Goal: Task Accomplishment & Management: Use online tool/utility

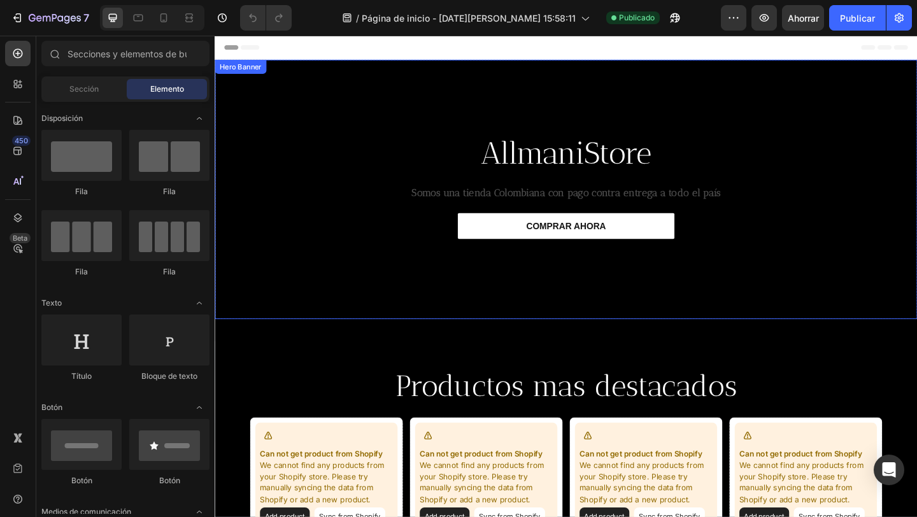
click at [292, 308] on div "Text Block AllmaniStore Heading Somos una tienda Colombiana con pago contra ent…" at bounding box center [597, 203] width 764 height 282
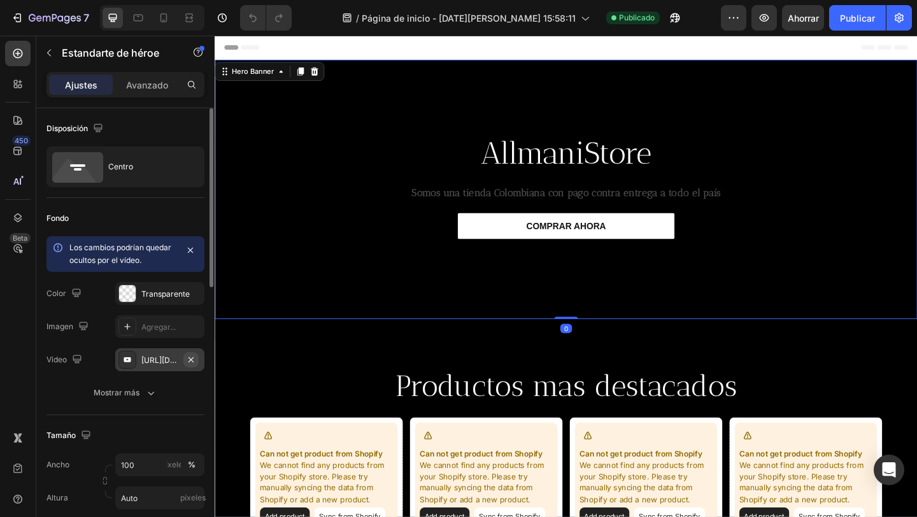
click at [185, 360] on button "button" at bounding box center [190, 359] width 15 height 15
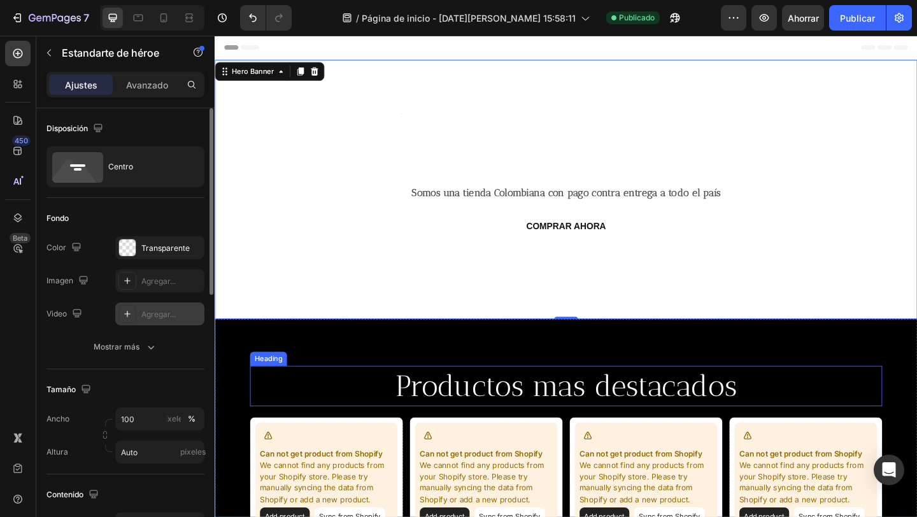
click at [299, 399] on h2 "Productos mas destacados" at bounding box center [597, 417] width 688 height 44
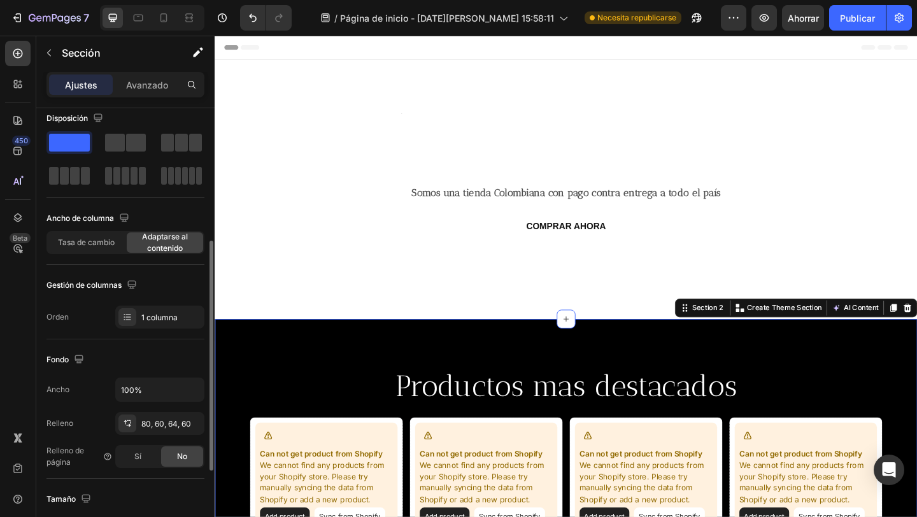
scroll to position [189, 0]
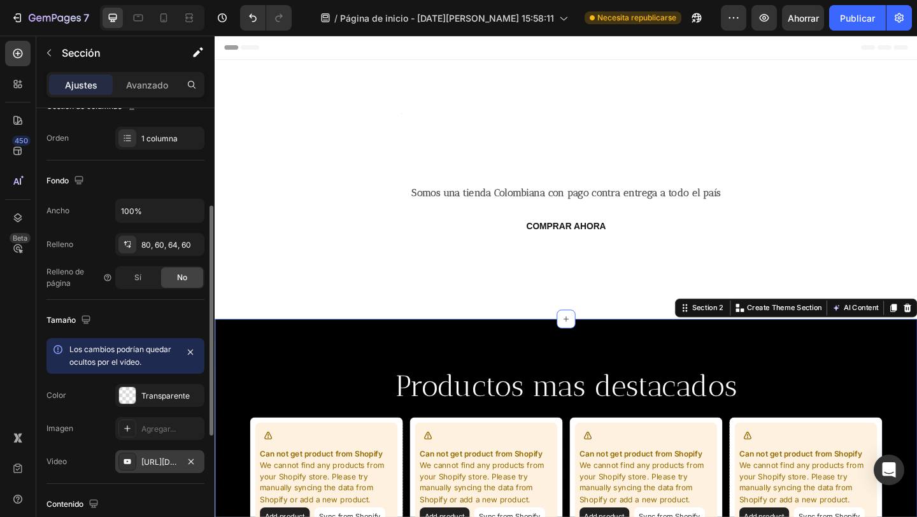
click at [148, 459] on font "https://www.youtube.com/watch?v=UPUk-Lta56o" at bounding box center [182, 462] width 82 height 10
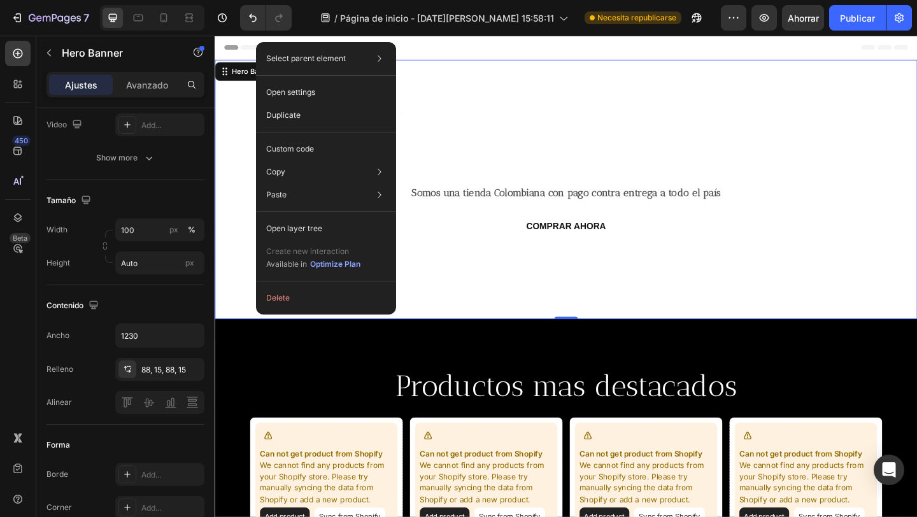
click at [292, 246] on p "Create new interaction" at bounding box center [313, 251] width 95 height 13
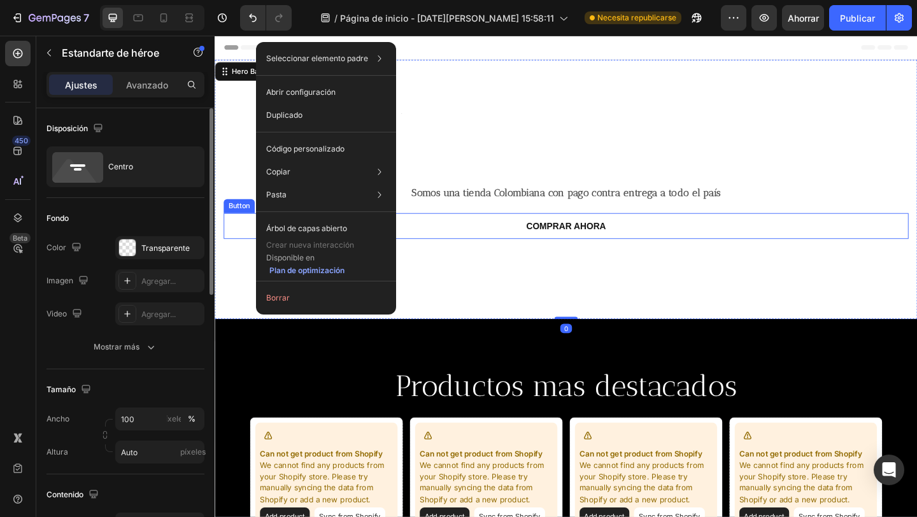
click at [248, 242] on div "COMPRAR AHORA Button" at bounding box center [596, 243] width 745 height 28
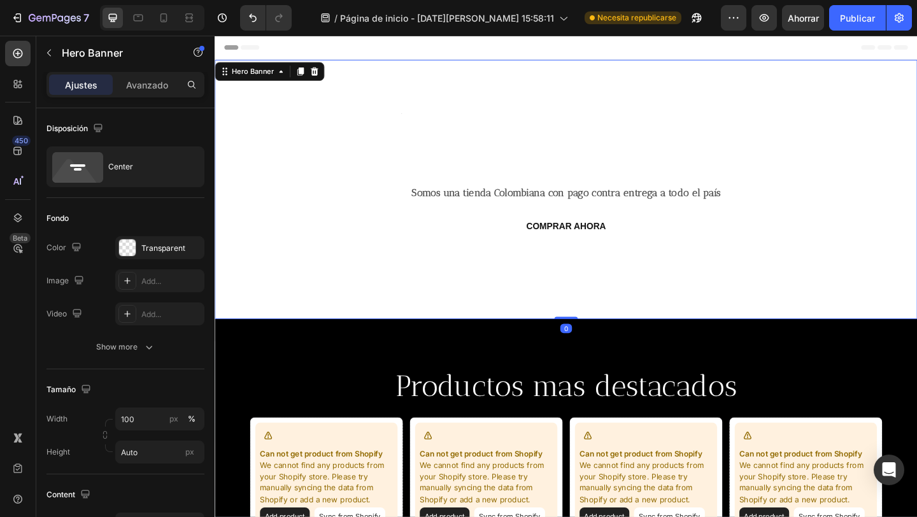
click at [223, 131] on div "Text Block AllmaniStore Heading Somos una tienda Colombiana con pago contra ent…" at bounding box center [597, 203] width 764 height 282
click at [164, 310] on font "Agregar..." at bounding box center [158, 315] width 34 height 10
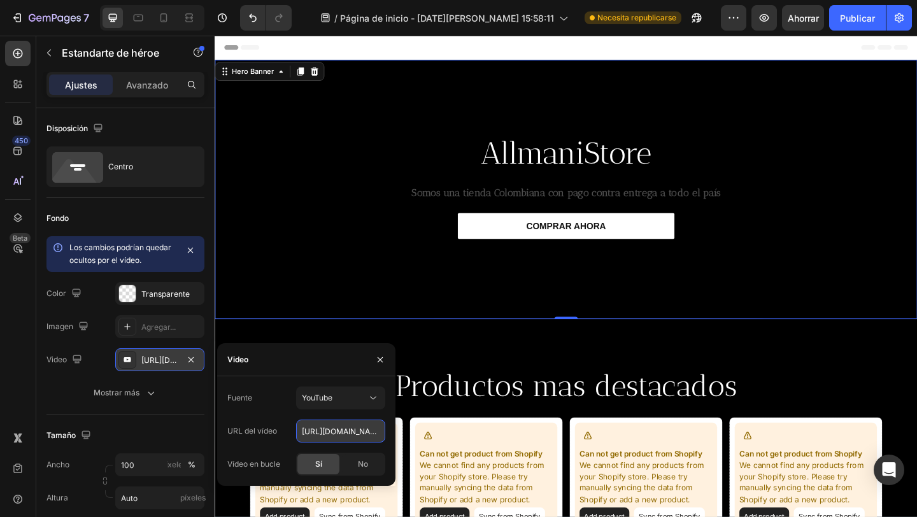
click at [354, 439] on input "https://youtu.be/KOxfzBp72uk" at bounding box center [340, 431] width 89 height 23
paste input "[URL][DOMAIN_NAME]"
type input "[URL][DOMAIN_NAME]"
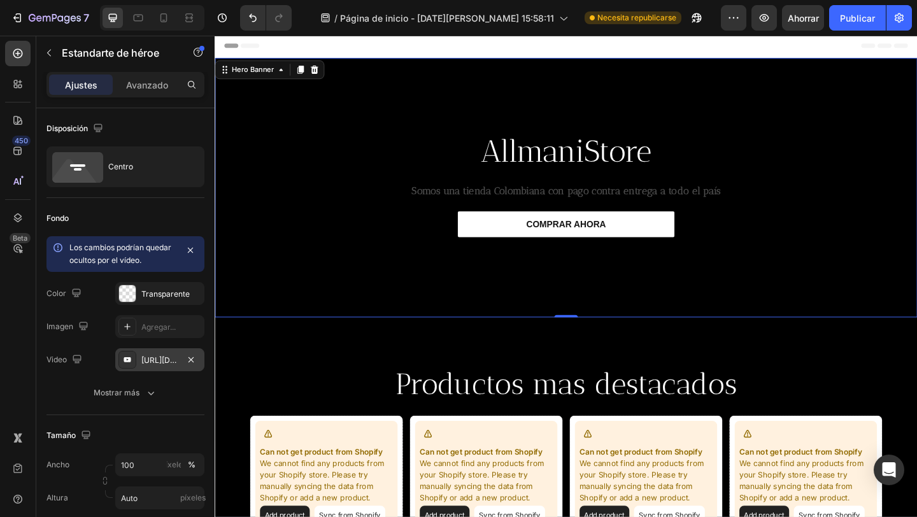
scroll to position [3, 0]
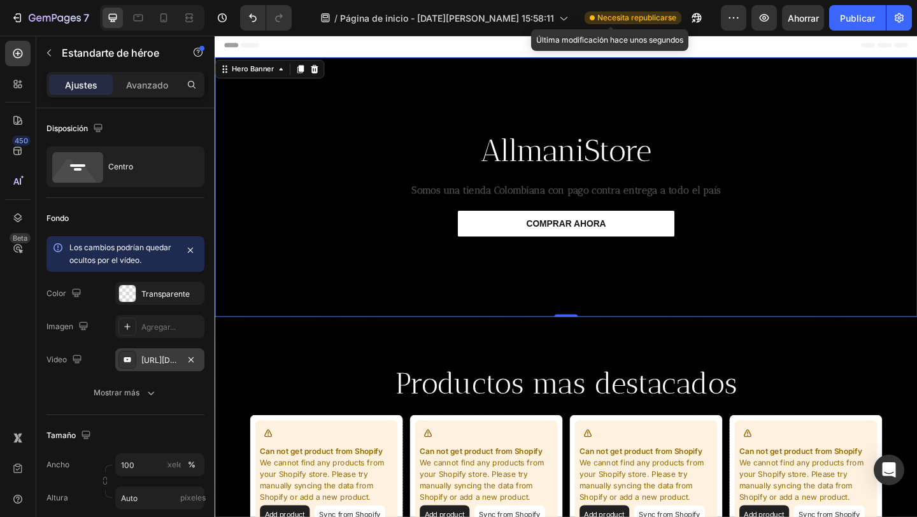
click at [615, 22] on font "Necesita republicarse" at bounding box center [636, 18] width 79 height 10
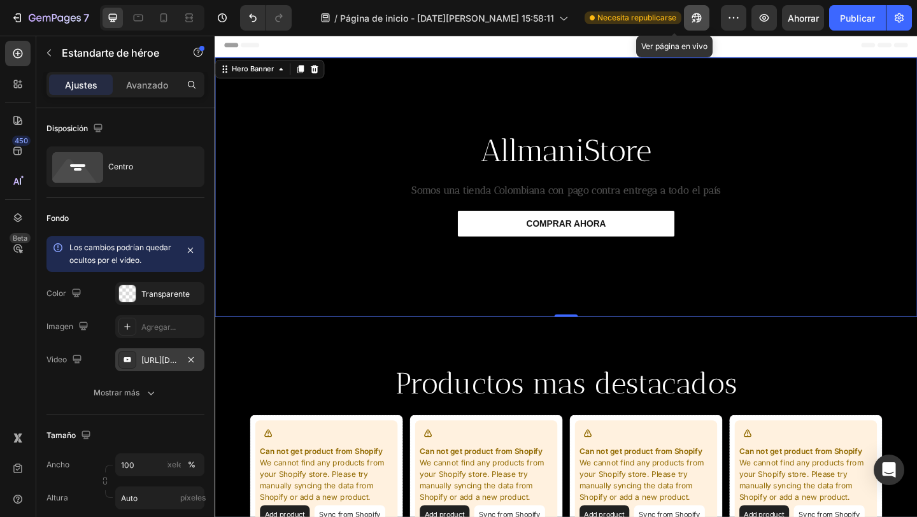
click at [690, 20] on icon "button" at bounding box center [696, 17] width 13 height 13
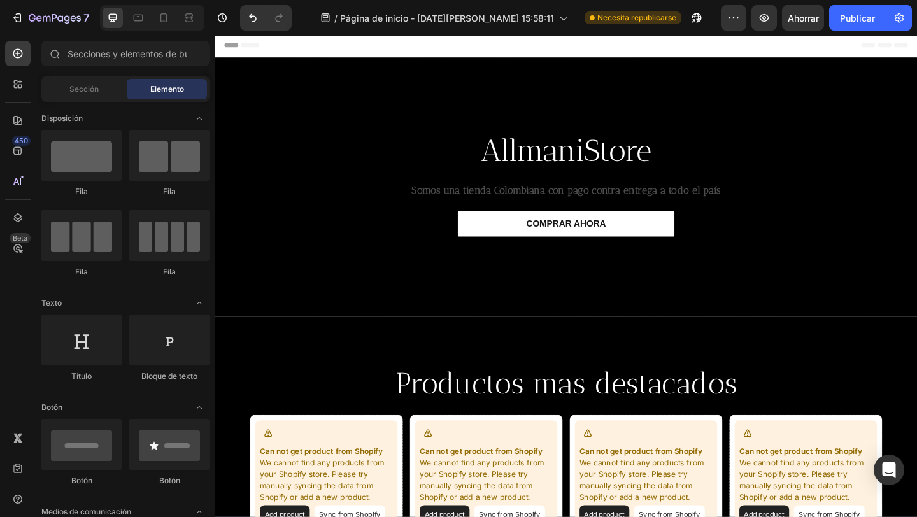
click at [260, 45] on span "Header" at bounding box center [253, 45] width 28 height 13
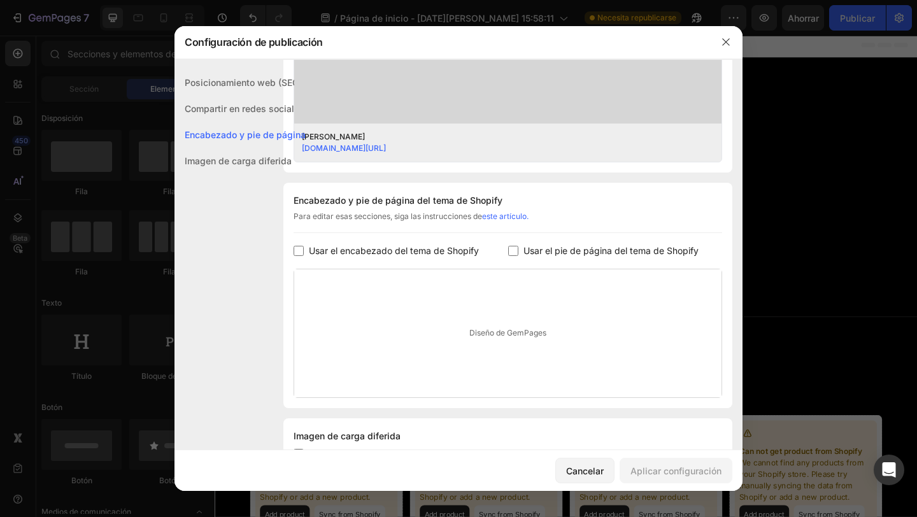
scroll to position [0, 0]
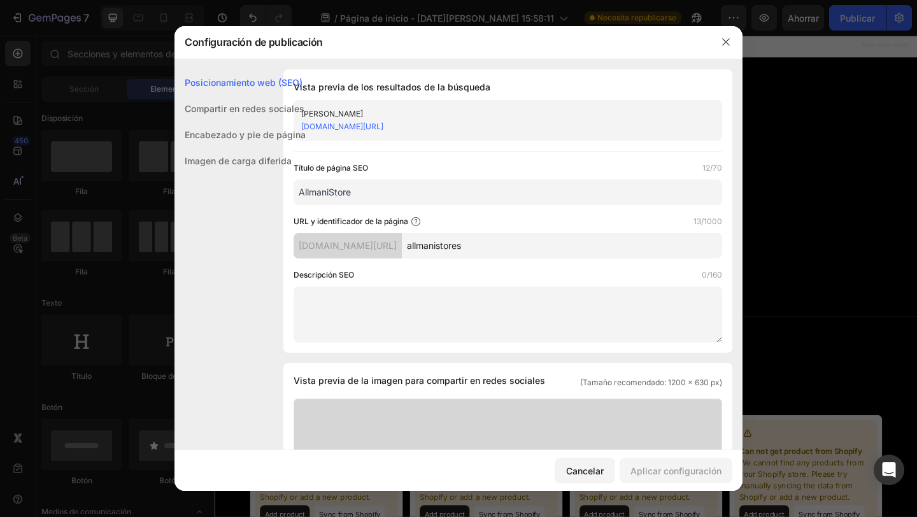
click at [397, 244] on font "i5sces-sr.myshopify.com/pages/" at bounding box center [348, 245] width 98 height 11
click at [397, 245] on font "i5sces-sr.myshopify.com/pages/" at bounding box center [348, 245] width 98 height 11
click at [402, 246] on div "i5sces-sr.myshopify.com/pages/" at bounding box center [348, 245] width 108 height 25
click at [397, 245] on font "i5sces-sr.myshopify.com/pages/" at bounding box center [348, 245] width 98 height 11
drag, startPoint x: 725, startPoint y: 38, endPoint x: 556, endPoint y: 3, distance: 173.1
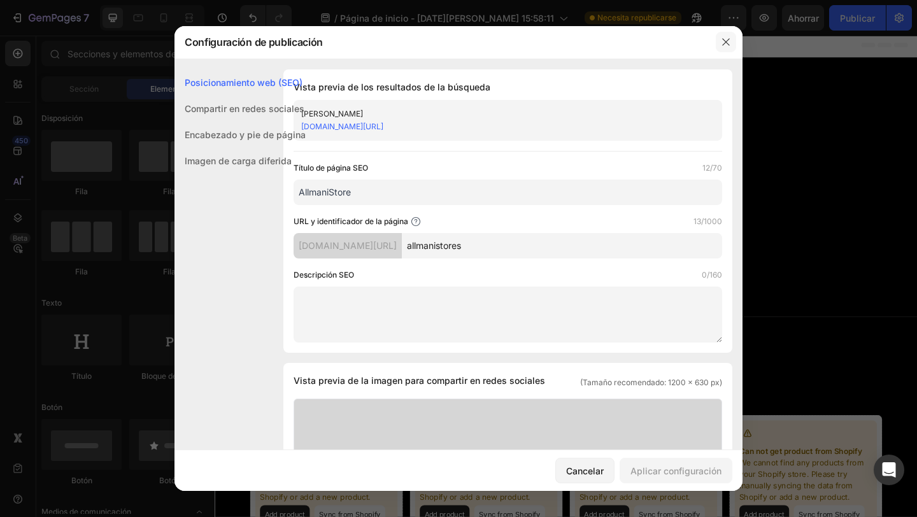
click at [725, 38] on icon "button" at bounding box center [726, 42] width 10 height 10
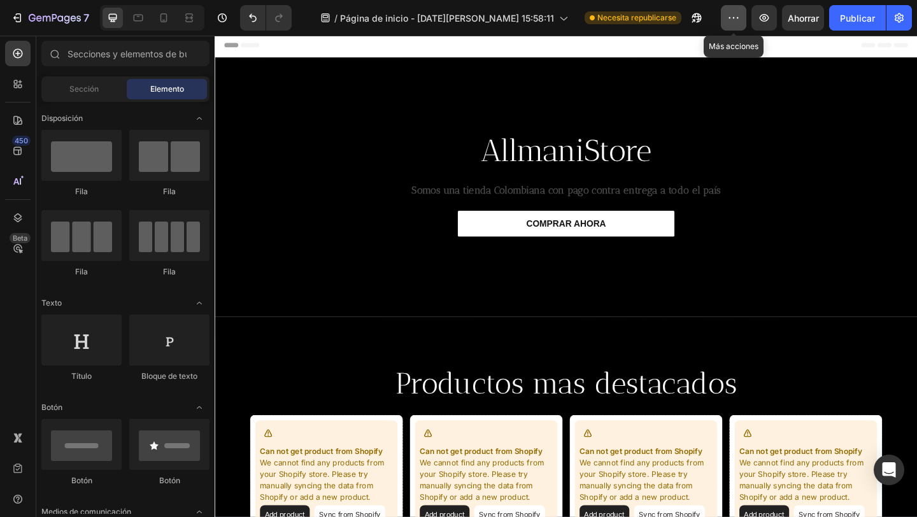
click at [732, 22] on icon "button" at bounding box center [733, 17] width 13 height 13
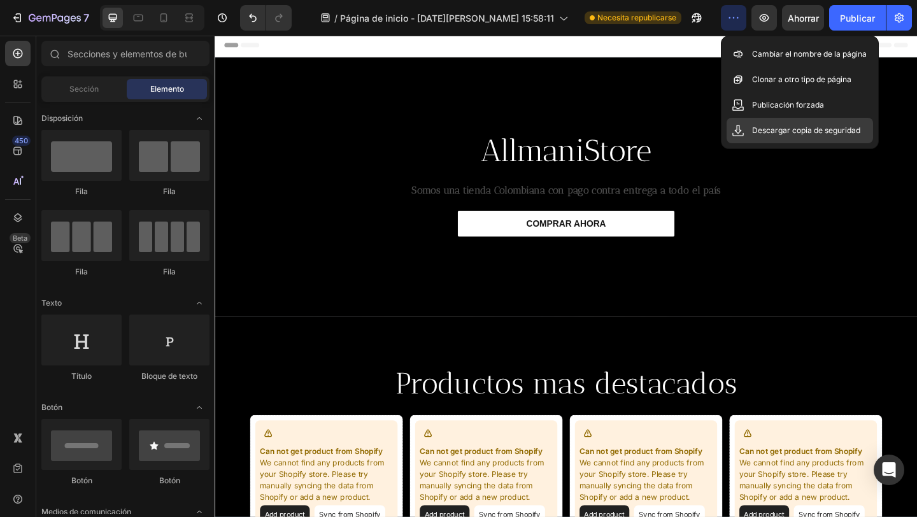
click at [802, 124] on p "Descargar copia de seguridad" at bounding box center [806, 130] width 108 height 13
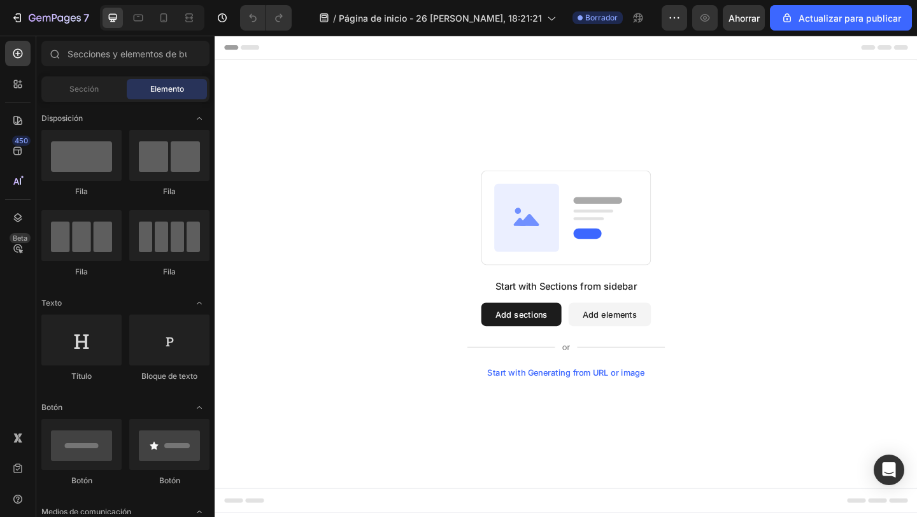
click at [301, 47] on div "Encabezamiento" at bounding box center [263, 48] width 83 height 15
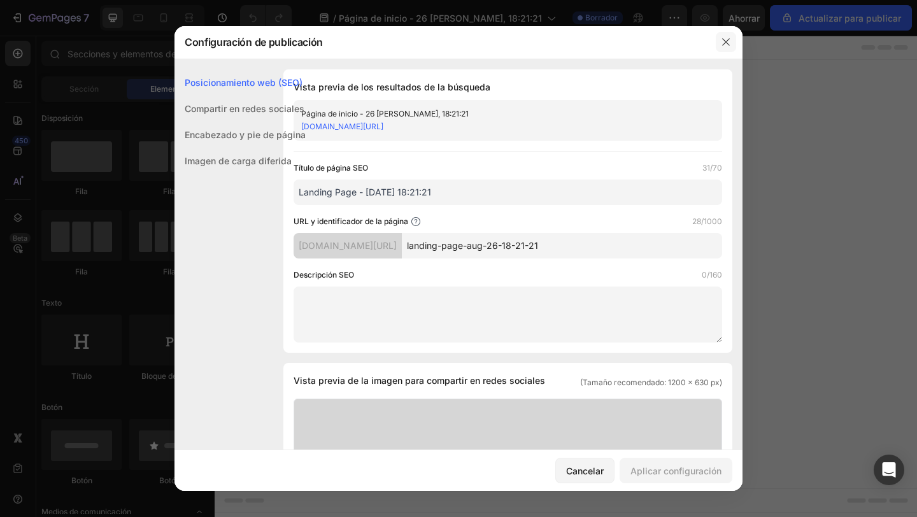
click at [721, 37] on icon "button" at bounding box center [726, 42] width 10 height 10
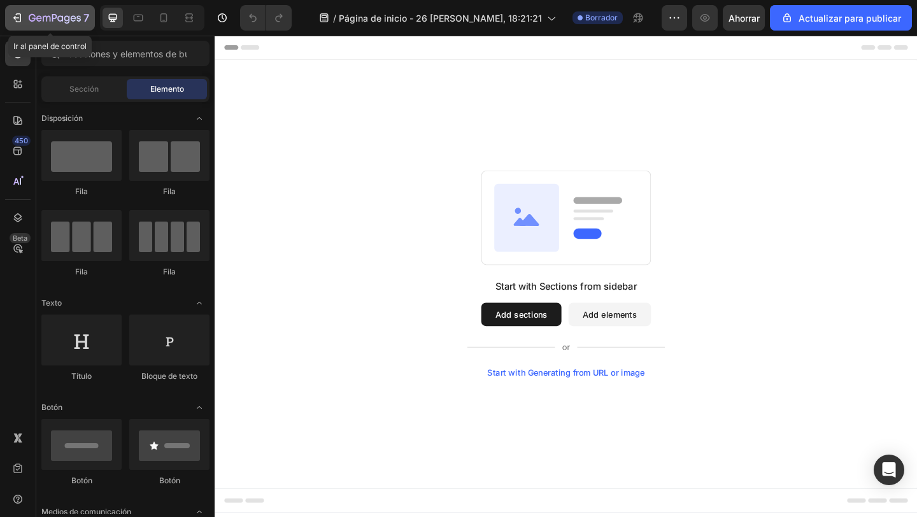
click at [43, 18] on icon "button" at bounding box center [47, 19] width 8 height 6
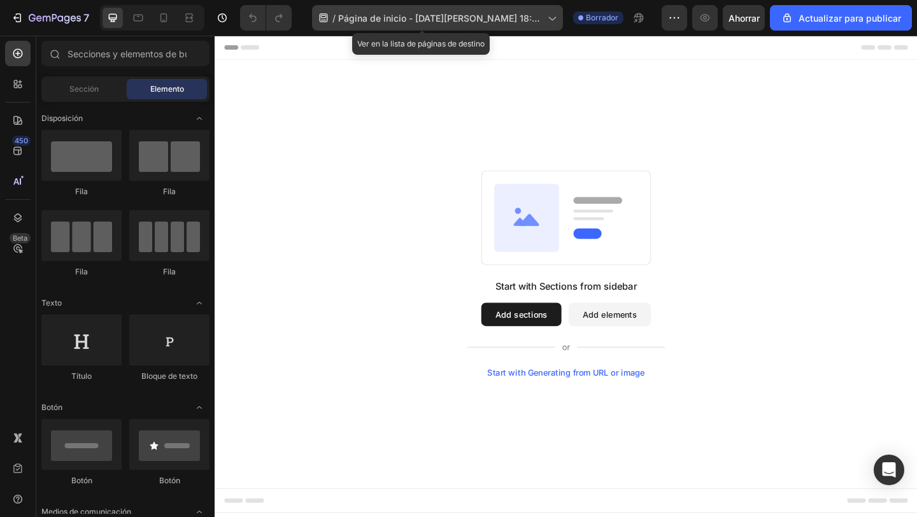
click at [545, 20] on icon at bounding box center [551, 17] width 13 height 13
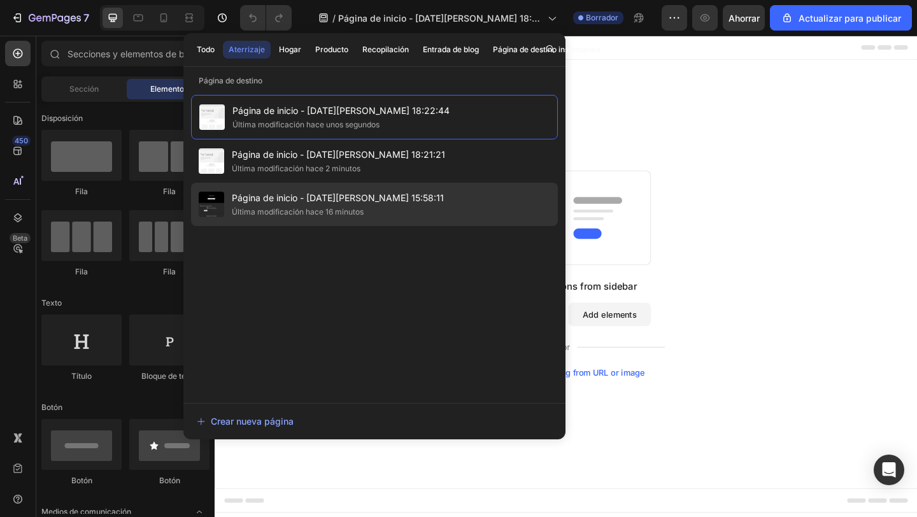
click at [237, 194] on font "Página de inicio - [DATE][PERSON_NAME] 15:58:11" at bounding box center [338, 197] width 212 height 11
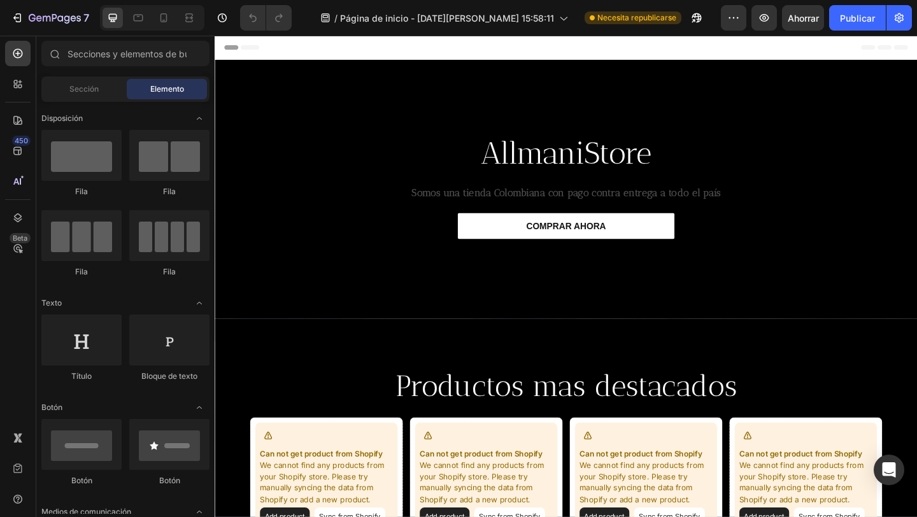
scroll to position [412, 0]
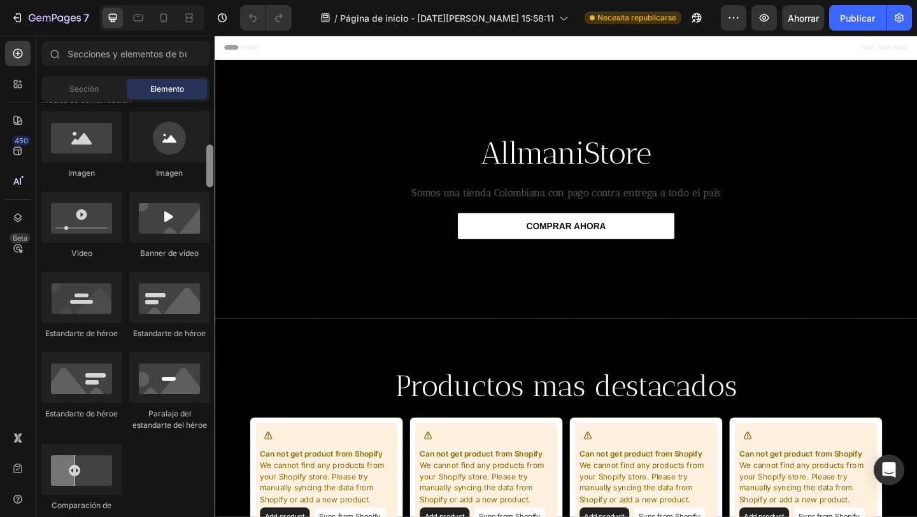
click at [212, 280] on div at bounding box center [210, 308] width 10 height 412
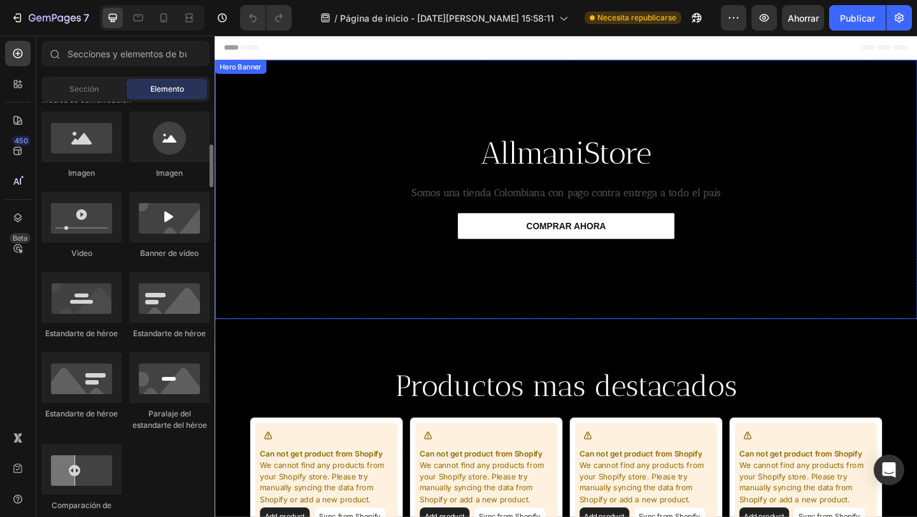
click at [217, 304] on div "Text Block AllmaniStore Heading Somos una tienda Colombiana con pago contra ent…" at bounding box center [597, 203] width 764 height 282
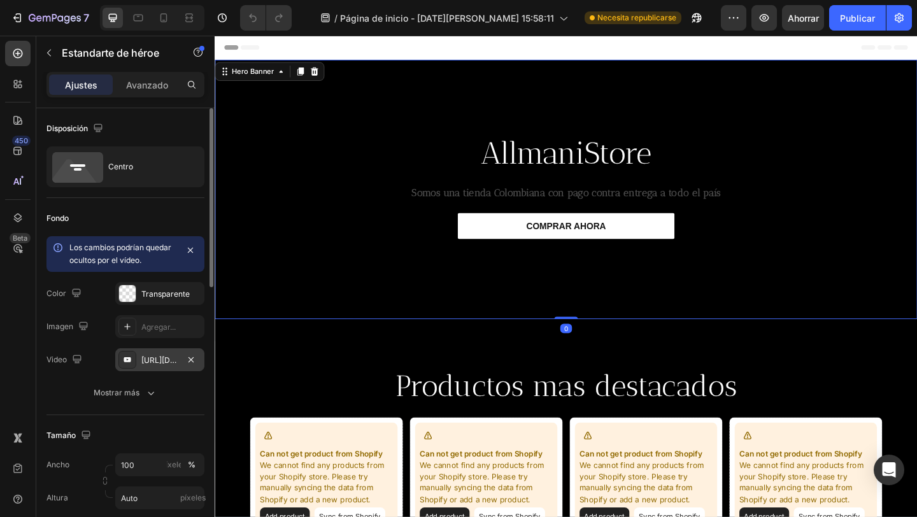
click at [143, 355] on div "https://www.youtube.com/watch?v=UPUk-Lta56o" at bounding box center [159, 360] width 37 height 11
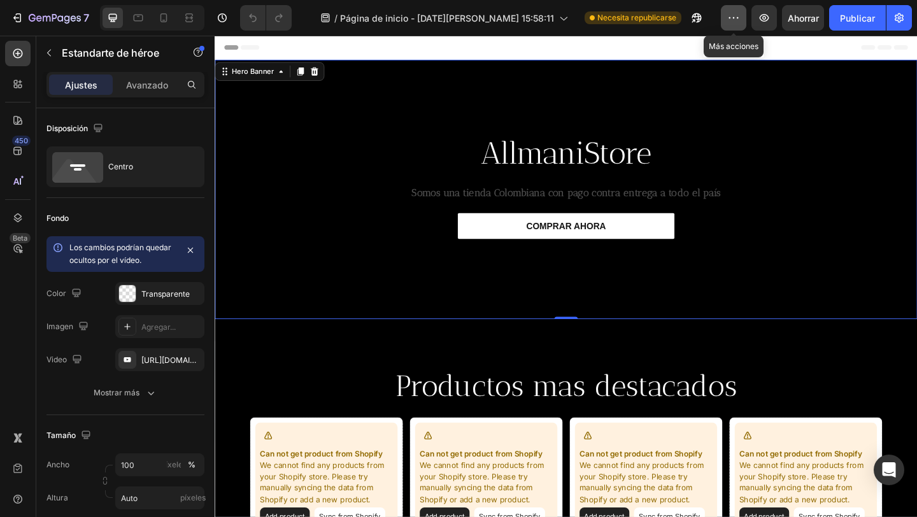
click at [732, 18] on icon "button" at bounding box center [733, 17] width 13 height 13
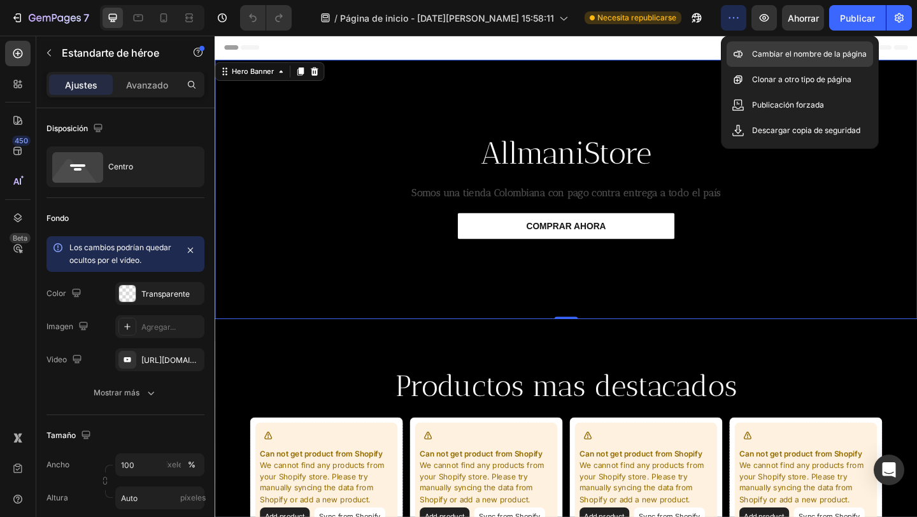
click at [771, 55] on font "Cambiar el nombre de la página" at bounding box center [809, 54] width 115 height 10
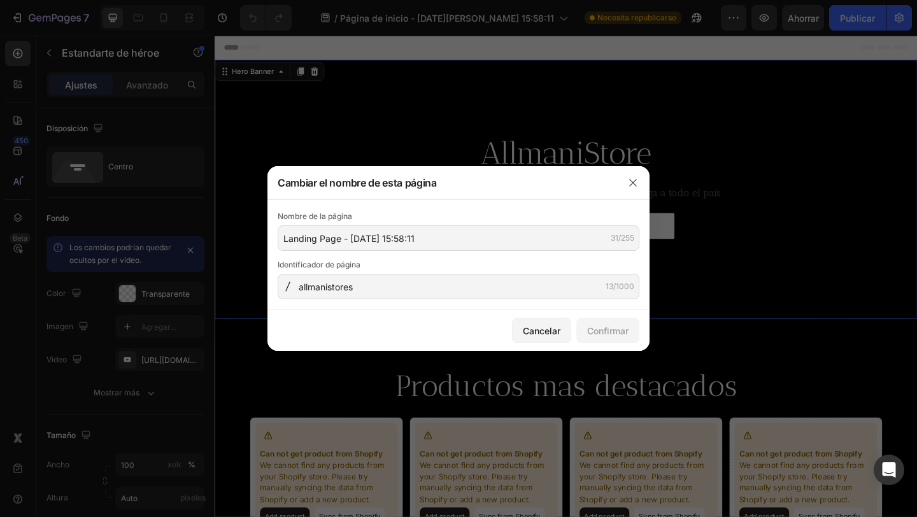
click at [289, 283] on icon at bounding box center [287, 287] width 4 height 10
click at [290, 289] on icon at bounding box center [290, 287] width 10 height 10
click at [296, 283] on div at bounding box center [288, 287] width 20 height 10
click at [632, 191] on button "button" at bounding box center [633, 183] width 20 height 20
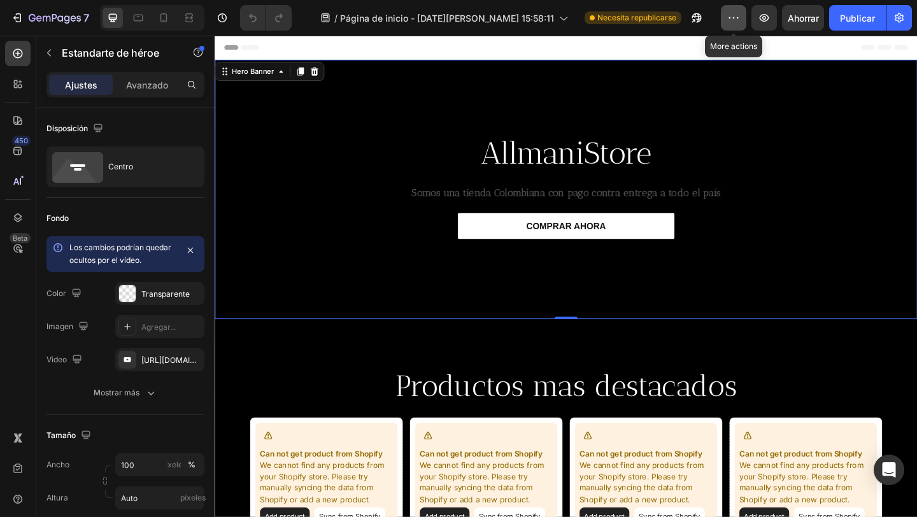
click at [733, 22] on icon "button" at bounding box center [733, 17] width 13 height 13
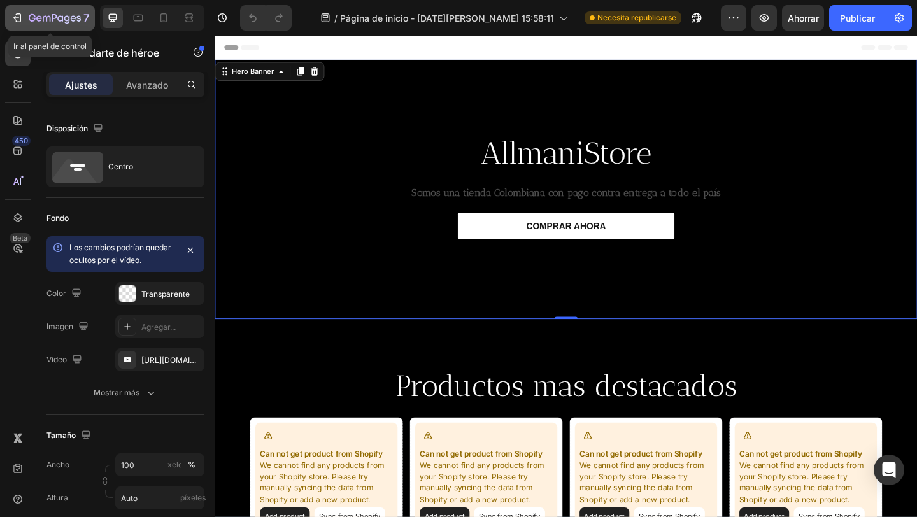
click at [42, 6] on button "7" at bounding box center [50, 17] width 90 height 25
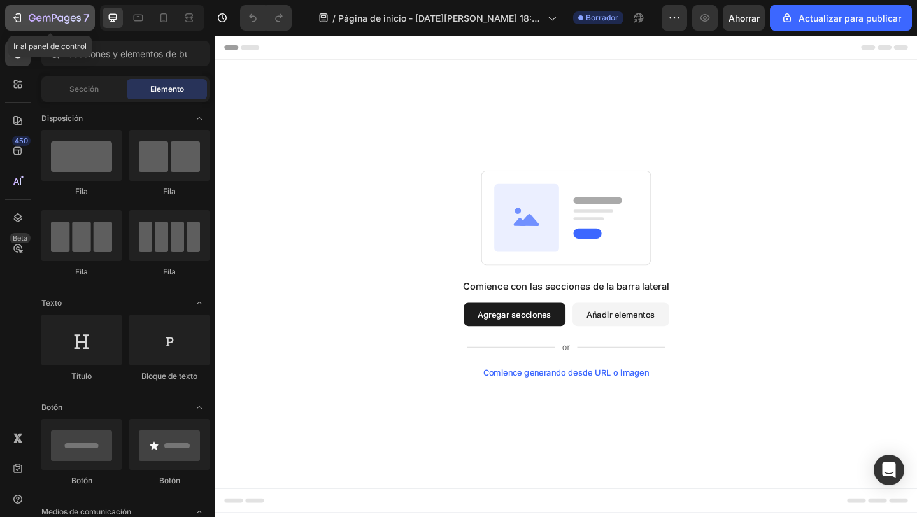
click at [43, 17] on icon "button" at bounding box center [47, 19] width 8 height 6
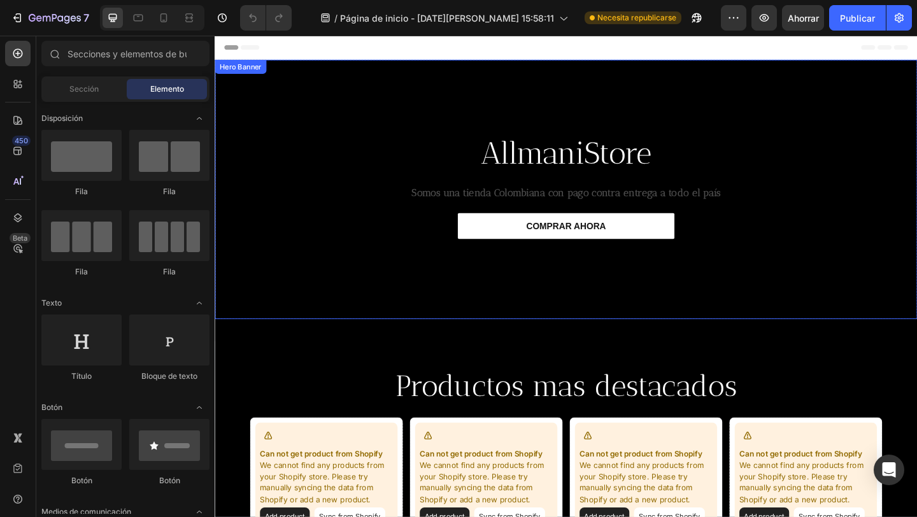
click at [377, 118] on div at bounding box center [373, 119] width 299 height 3
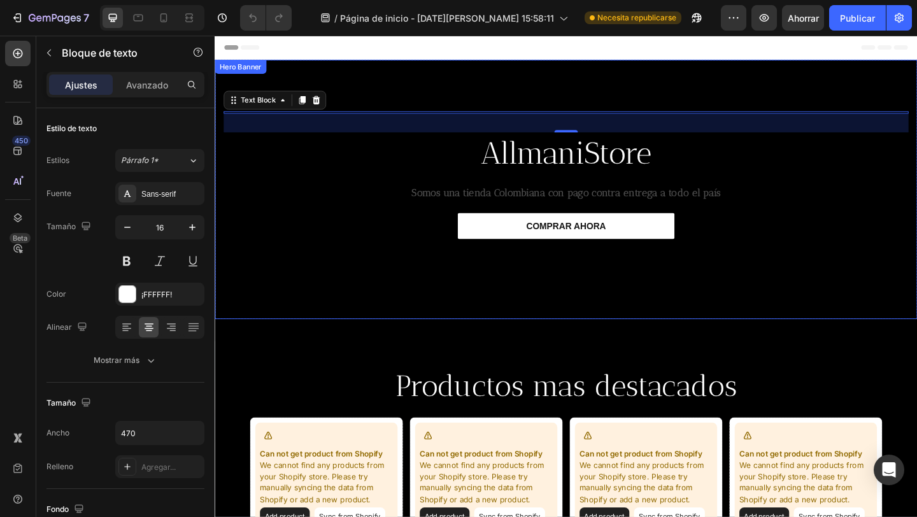
click at [216, 189] on div "Text Block 32 AllmaniStore Heading Somos una tienda Colombiana con pago contra …" at bounding box center [597, 203] width 764 height 282
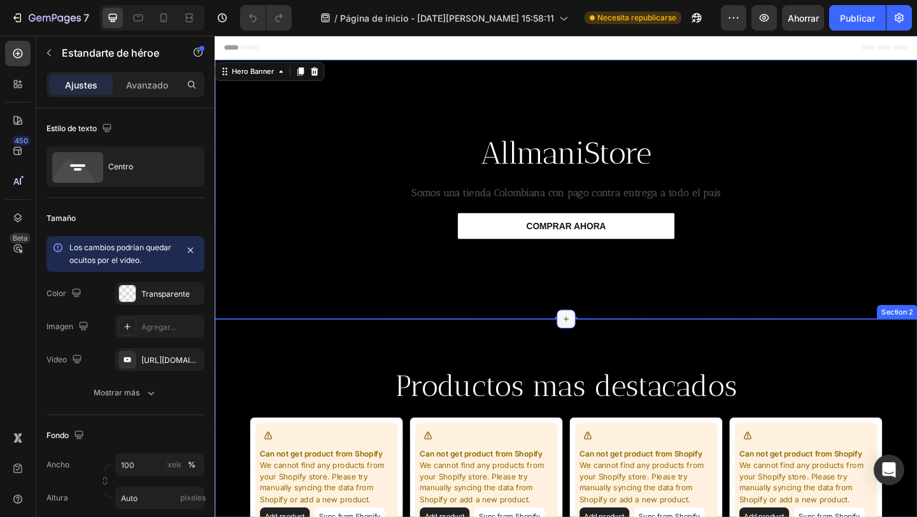
click at [590, 338] on div at bounding box center [597, 344] width 20 height 20
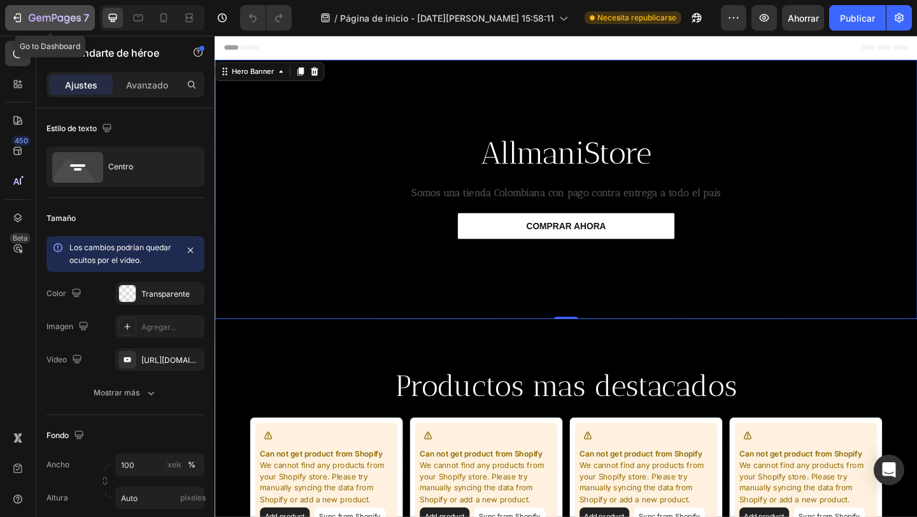
click at [43, 17] on icon "button" at bounding box center [47, 19] width 8 height 6
